Goal: Task Accomplishment & Management: Use online tool/utility

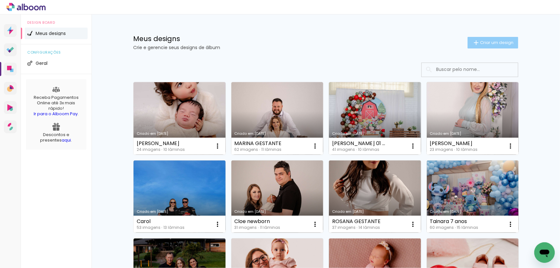
click at [488, 43] on span "Criar um design" at bounding box center [496, 42] width 33 height 4
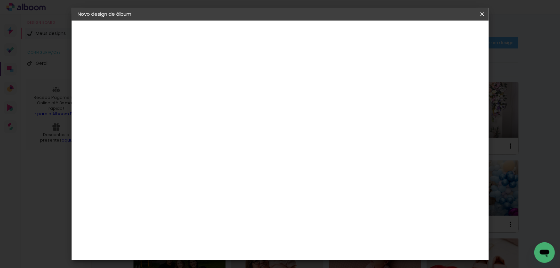
click at [183, 89] on input at bounding box center [183, 86] width 0 height 10
click at [185, 92] on paper-input-container "Título do álbum" at bounding box center [183, 86] width 4 height 16
click at [183, 89] on input at bounding box center [183, 86] width 0 height 10
type input "Marina 15 anos"
type paper-input "Marina 15 anos"
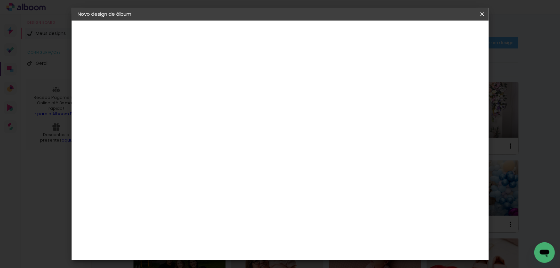
click at [0, 0] on slot "Avançar" at bounding box center [0, 0] width 0 height 0
click at [195, 213] on div "Grupo Foto Sul" at bounding box center [187, 220] width 16 height 15
click at [0, 0] on slot "Avançar" at bounding box center [0, 0] width 0 height 0
click at [226, 155] on span "20 × 30" at bounding box center [212, 163] width 30 height 17
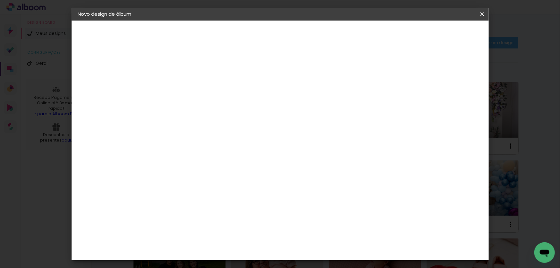
click at [0, 0] on slot "Avançar" at bounding box center [0, 0] width 0 height 0
click at [407, 70] on div at bounding box center [404, 69] width 6 height 6
type paper-checkbox "on"
click at [443, 35] on span "Iniciar design" at bounding box center [428, 34] width 29 height 4
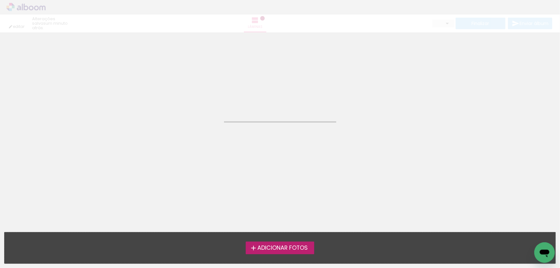
click at [296, 249] on span "Adicionar Fotos" at bounding box center [283, 248] width 50 height 6
click at [0, 0] on input "file" at bounding box center [0, 0] width 0 height 0
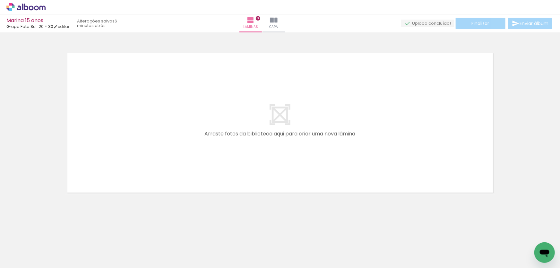
click at [24, 257] on span "Adicionar Fotos" at bounding box center [22, 259] width 19 height 7
click at [0, 0] on input "file" at bounding box center [0, 0] width 0 height 0
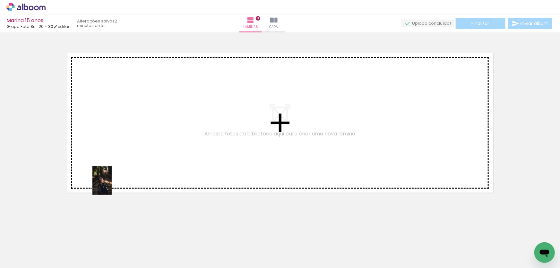
drag, startPoint x: 114, startPoint y: 254, endPoint x: 151, endPoint y: 226, distance: 46.6
click at [114, 163] on quentale-workspace at bounding box center [280, 134] width 560 height 268
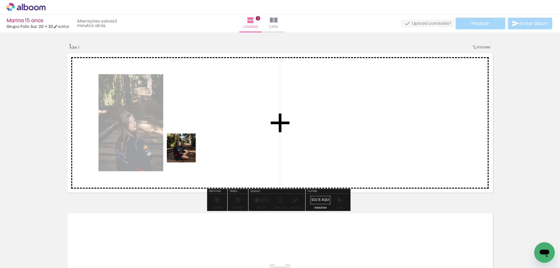
drag, startPoint x: 148, startPoint y: 247, endPoint x: 189, endPoint y: 146, distance: 109.1
click at [189, 146] on quentale-workspace at bounding box center [280, 134] width 560 height 268
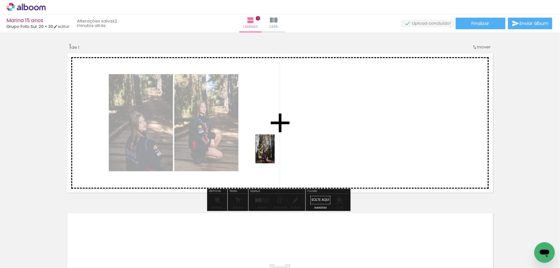
drag, startPoint x: 239, startPoint y: 209, endPoint x: 276, endPoint y: 150, distance: 69.2
click at [276, 150] on quentale-workspace at bounding box center [280, 134] width 560 height 268
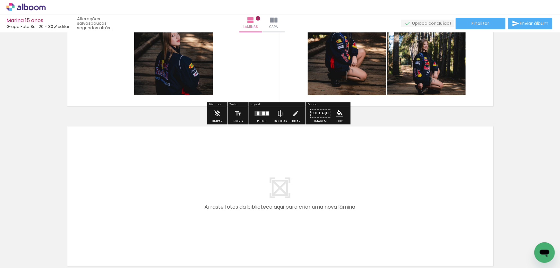
scroll to position [87, 0]
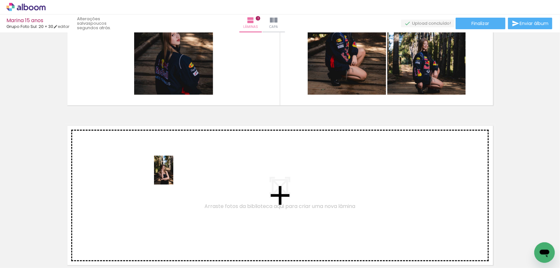
drag, startPoint x: 224, startPoint y: 250, endPoint x: 173, endPoint y: 176, distance: 89.3
click at [173, 176] on quentale-workspace at bounding box center [280, 134] width 560 height 268
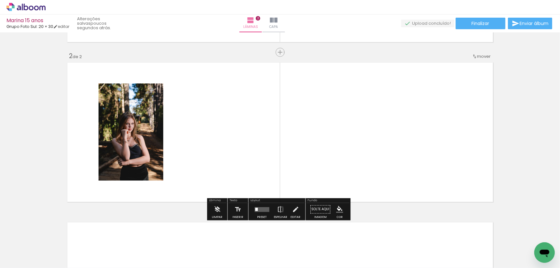
scroll to position [153, 0]
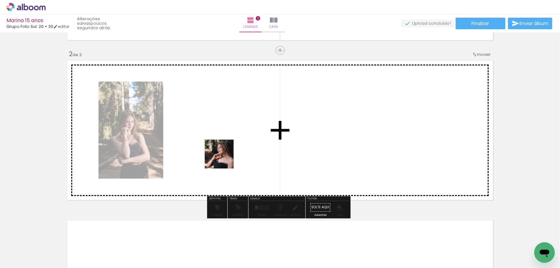
drag, startPoint x: 254, startPoint y: 244, endPoint x: 224, endPoint y: 160, distance: 89.2
click at [224, 160] on quentale-workspace at bounding box center [280, 134] width 560 height 268
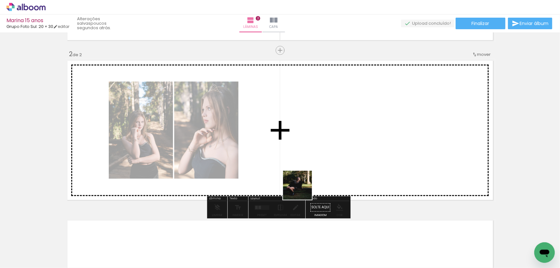
drag, startPoint x: 302, startPoint y: 190, endPoint x: 312, endPoint y: 147, distance: 43.8
click at [312, 147] on quentale-workspace at bounding box center [280, 134] width 560 height 268
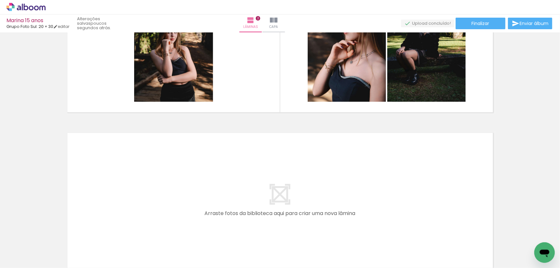
scroll to position [182, 0]
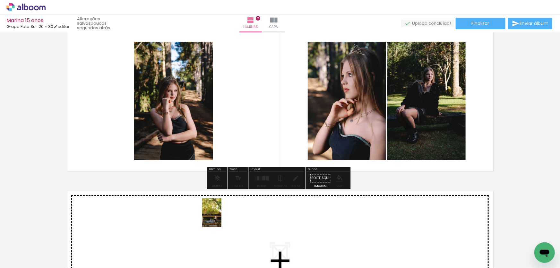
drag, startPoint x: 255, startPoint y: 246, endPoint x: 222, endPoint y: 218, distance: 43.8
click at [222, 218] on quentale-workspace at bounding box center [280, 134] width 560 height 268
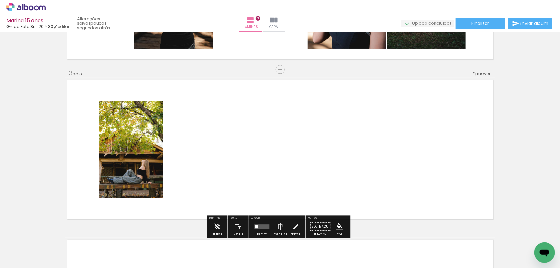
scroll to position [312, 0]
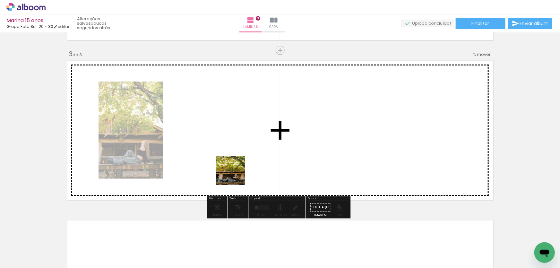
drag, startPoint x: 290, startPoint y: 245, endPoint x: 223, endPoint y: 167, distance: 102.7
click at [223, 167] on quentale-workspace at bounding box center [280, 134] width 560 height 268
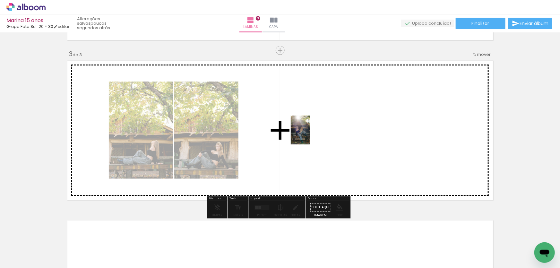
drag, startPoint x: 320, startPoint y: 241, endPoint x: 310, endPoint y: 136, distance: 105.9
click at [310, 135] on quentale-workspace at bounding box center [280, 134] width 560 height 268
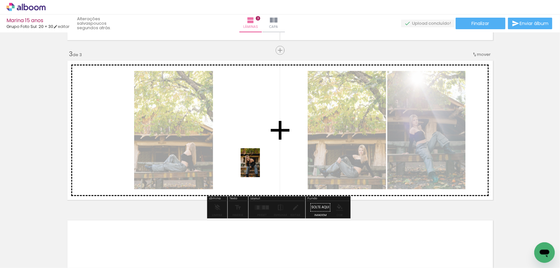
drag, startPoint x: 359, startPoint y: 246, endPoint x: 260, endPoint y: 168, distance: 125.8
click at [260, 168] on quentale-workspace at bounding box center [280, 134] width 560 height 268
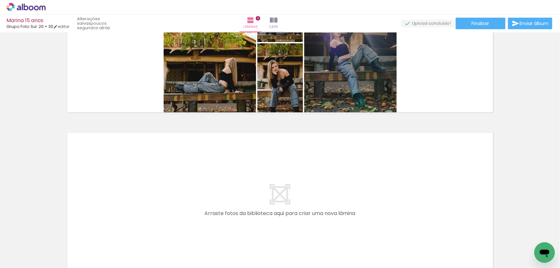
scroll to position [469, 0]
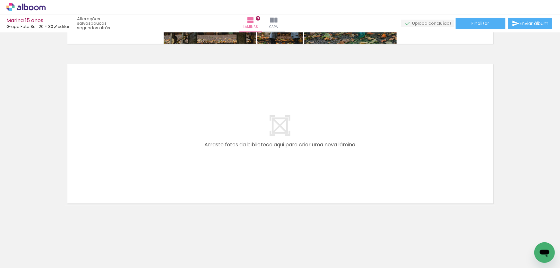
click at [340, 203] on quentale-layouter at bounding box center [280, 134] width 430 height 144
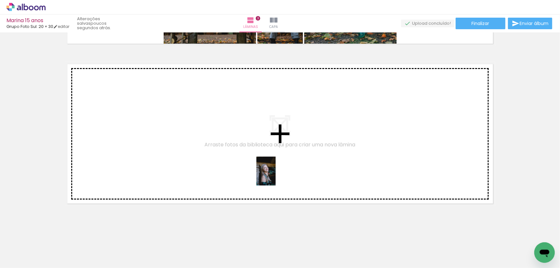
drag, startPoint x: 395, startPoint y: 251, endPoint x: 276, endPoint y: 176, distance: 140.7
click at [276, 176] on quentale-workspace at bounding box center [280, 134] width 560 height 268
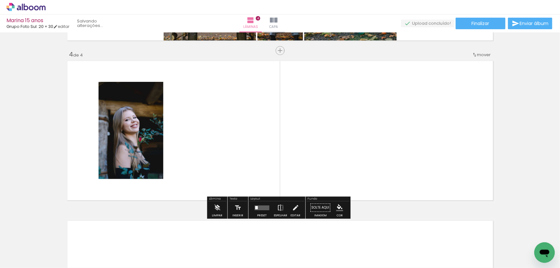
scroll to position [472, 0]
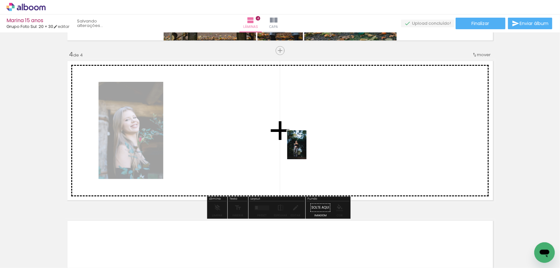
drag, startPoint x: 428, startPoint y: 245, endPoint x: 358, endPoint y: 157, distance: 111.9
click at [306, 150] on quentale-workspace at bounding box center [280, 134] width 560 height 268
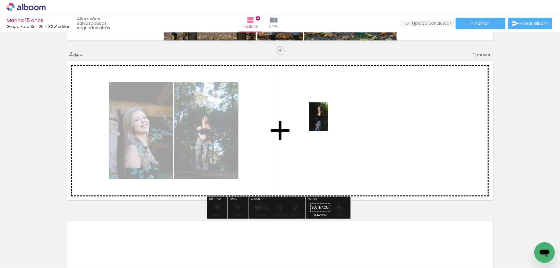
drag, startPoint x: 469, startPoint y: 250, endPoint x: 344, endPoint y: 131, distance: 173.1
click at [329, 123] on quentale-workspace at bounding box center [280, 134] width 560 height 268
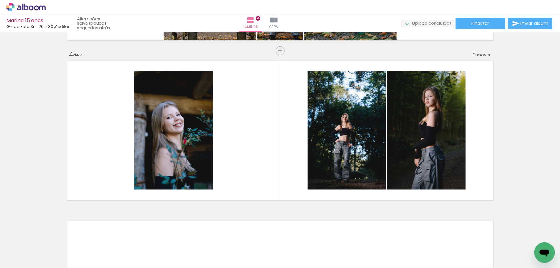
scroll to position [0, 1434]
click at [367, 258] on quentale-thumb at bounding box center [349, 246] width 36 height 37
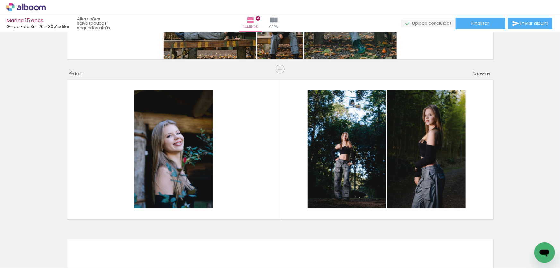
scroll to position [0, 1913]
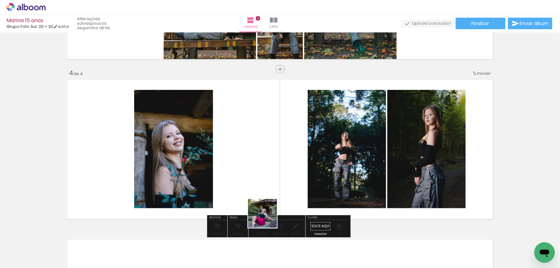
drag, startPoint x: 282, startPoint y: 253, endPoint x: 266, endPoint y: 208, distance: 48.0
click at [266, 208] on quentale-workspace at bounding box center [280, 134] width 560 height 268
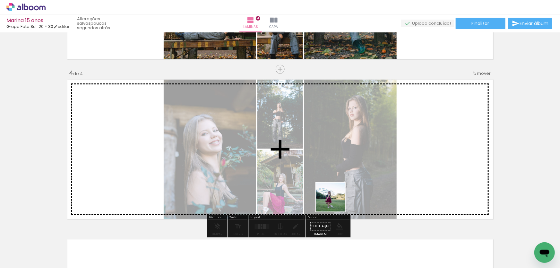
drag, startPoint x: 308, startPoint y: 249, endPoint x: 346, endPoint y: 194, distance: 66.0
click at [346, 194] on quentale-workspace at bounding box center [280, 134] width 560 height 268
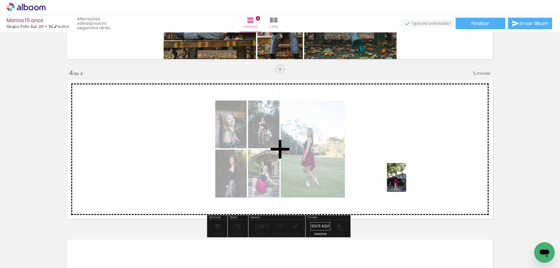
drag, startPoint x: 344, startPoint y: 250, endPoint x: 407, endPoint y: 181, distance: 92.7
click at [407, 182] on quentale-workspace at bounding box center [280, 134] width 560 height 268
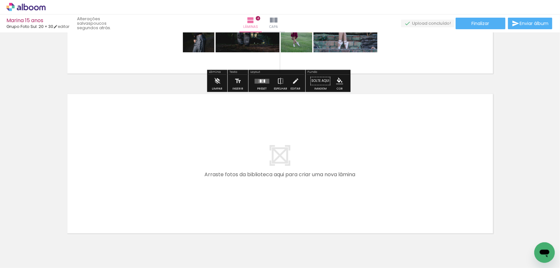
scroll to position [629, 0]
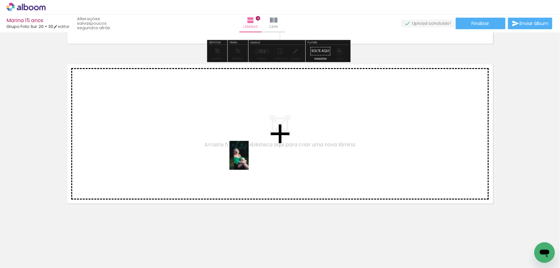
drag, startPoint x: 388, startPoint y: 244, endPoint x: 249, endPoint y: 160, distance: 162.5
click at [249, 160] on quentale-workspace at bounding box center [280, 134] width 560 height 268
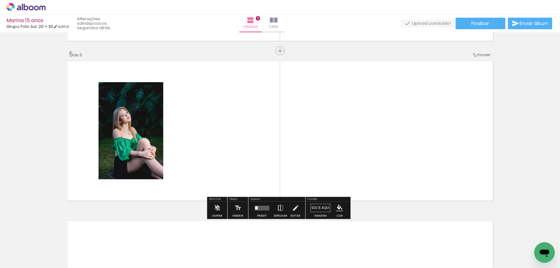
scroll to position [632, 0]
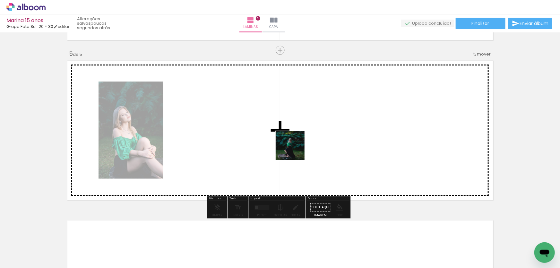
drag, startPoint x: 419, startPoint y: 245, endPoint x: 405, endPoint y: 206, distance: 41.9
click at [293, 151] on quentale-workspace at bounding box center [280, 134] width 560 height 268
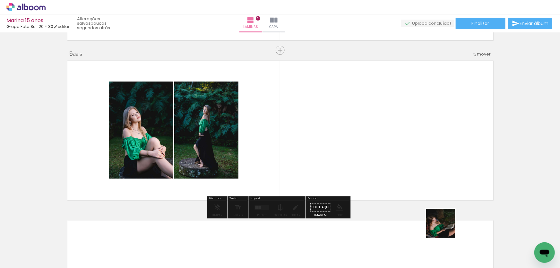
drag, startPoint x: 459, startPoint y: 250, endPoint x: 434, endPoint y: 203, distance: 53.3
click at [328, 145] on quentale-workspace at bounding box center [280, 134] width 560 height 268
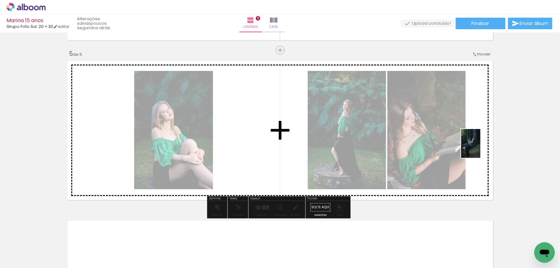
drag, startPoint x: 486, startPoint y: 240, endPoint x: 481, endPoint y: 148, distance: 92.0
click at [481, 148] on quentale-workspace at bounding box center [280, 134] width 560 height 268
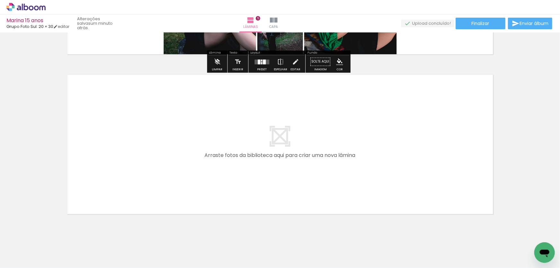
scroll to position [0, 2011]
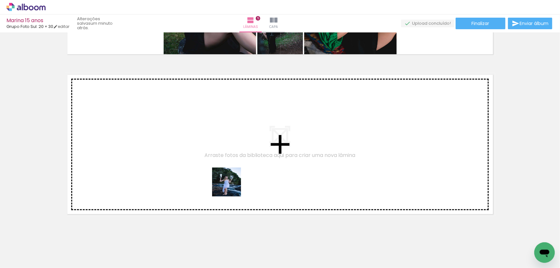
drag, startPoint x: 428, startPoint y: 247, endPoint x: 310, endPoint y: 211, distance: 122.9
click at [232, 187] on quentale-workspace at bounding box center [280, 134] width 560 height 268
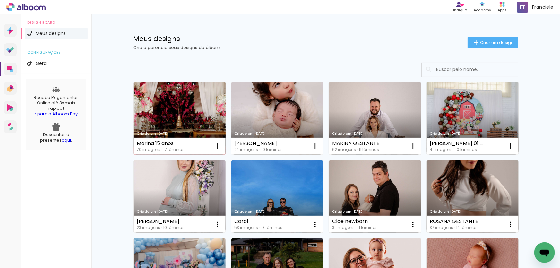
click at [167, 122] on link "Criado em [DATE]" at bounding box center [180, 118] width 92 height 73
